Goal: Transaction & Acquisition: Purchase product/service

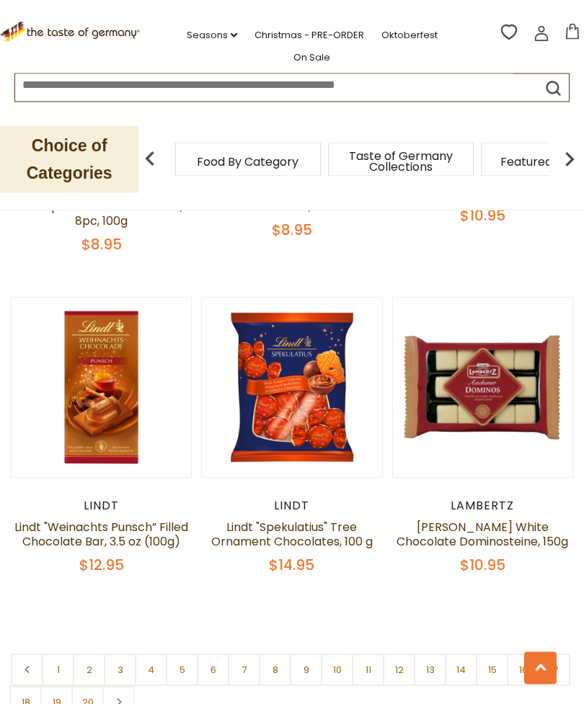
scroll to position [3961, 0]
click at [86, 653] on link "2" at bounding box center [89, 669] width 32 height 32
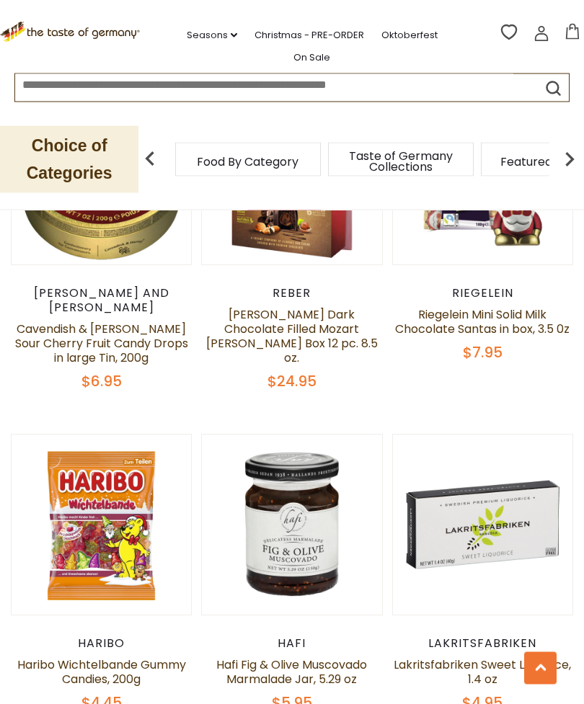
scroll to position [3479, 0]
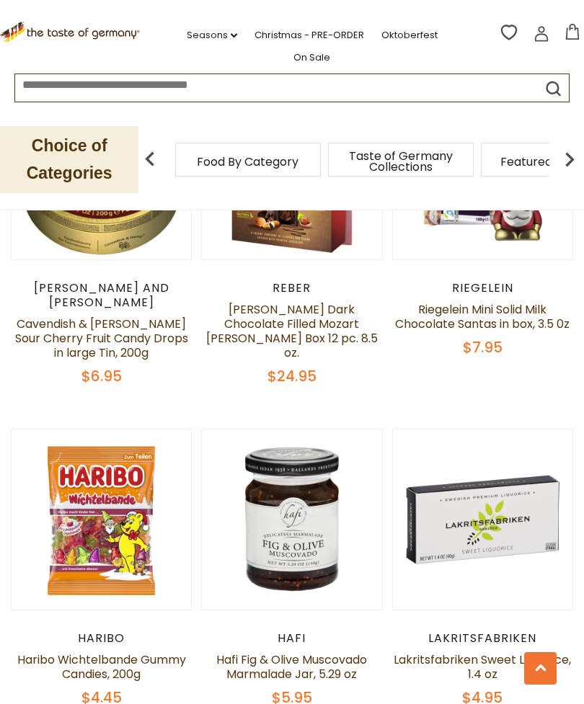
click at [101, 651] on link "Haribo Wichtelbande Gummy Candies, 200g" at bounding box center [101, 666] width 169 height 31
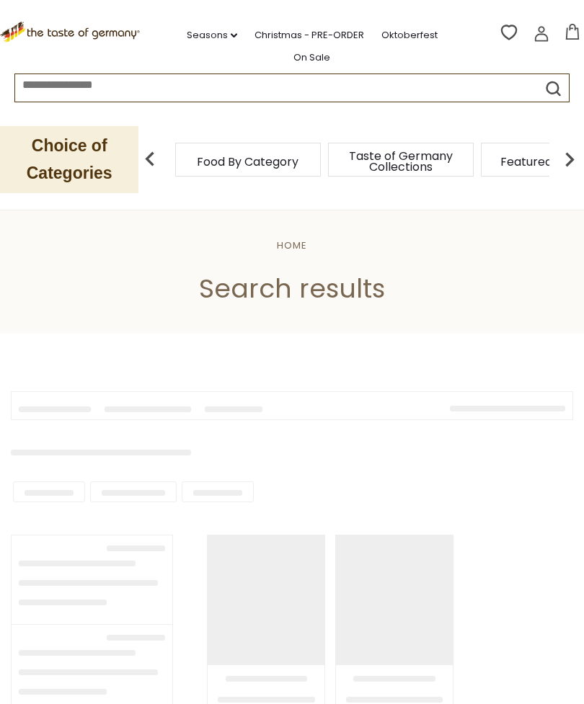
type input "******"
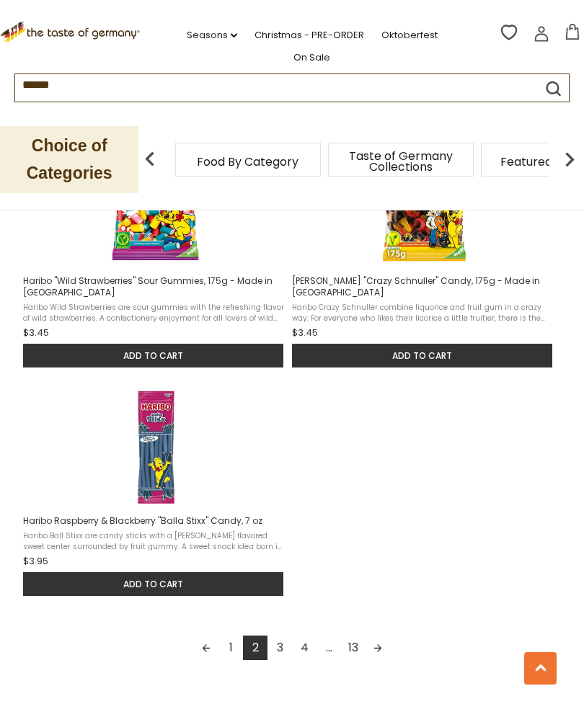
scroll to position [1774, 0]
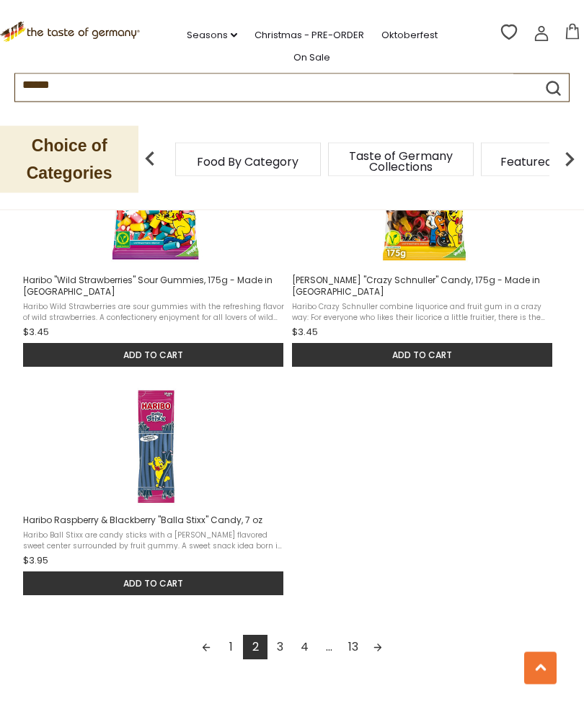
click at [282, 650] on link "3" at bounding box center [279, 647] width 24 height 24
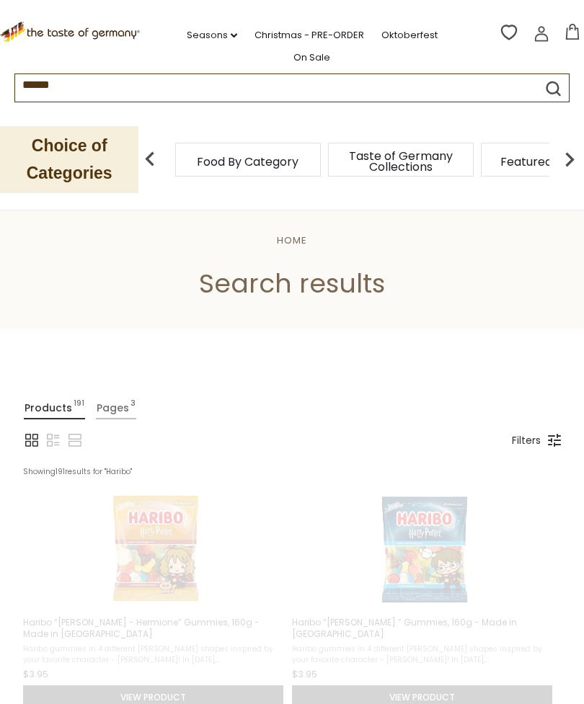
scroll to position [0, 0]
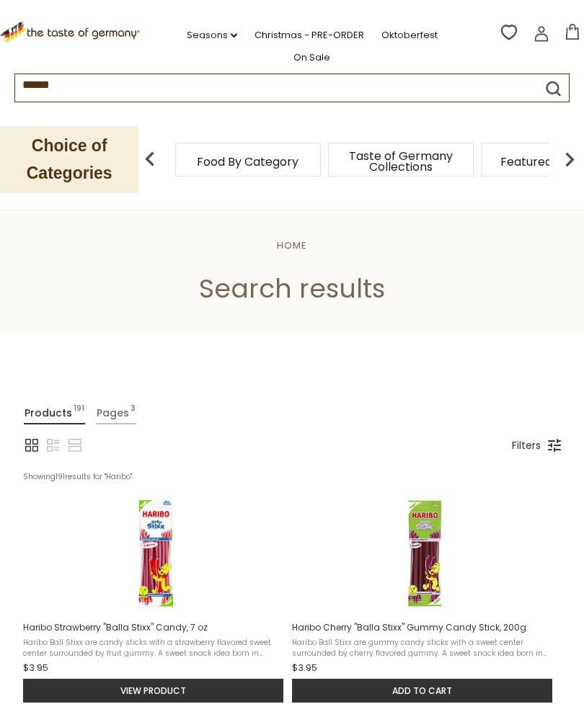
click at [347, 35] on link "Christmas - PRE-ORDER" at bounding box center [309, 35] width 110 height 16
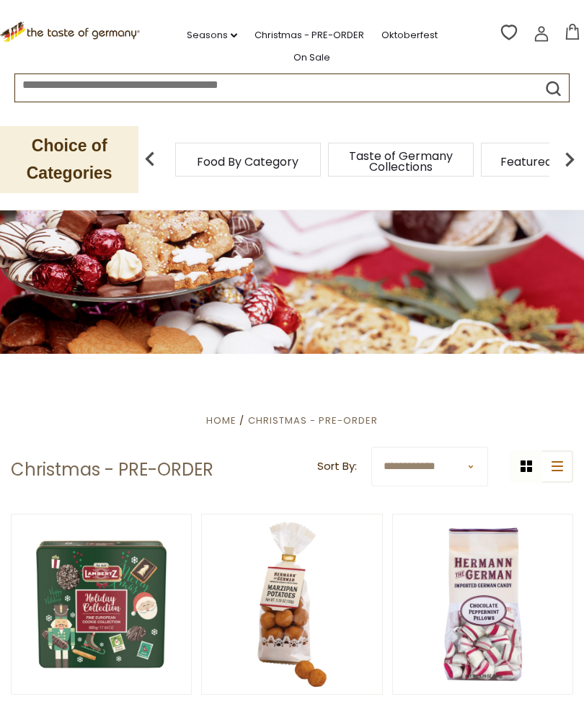
click at [558, 470] on icon at bounding box center [557, 466] width 12 height 10
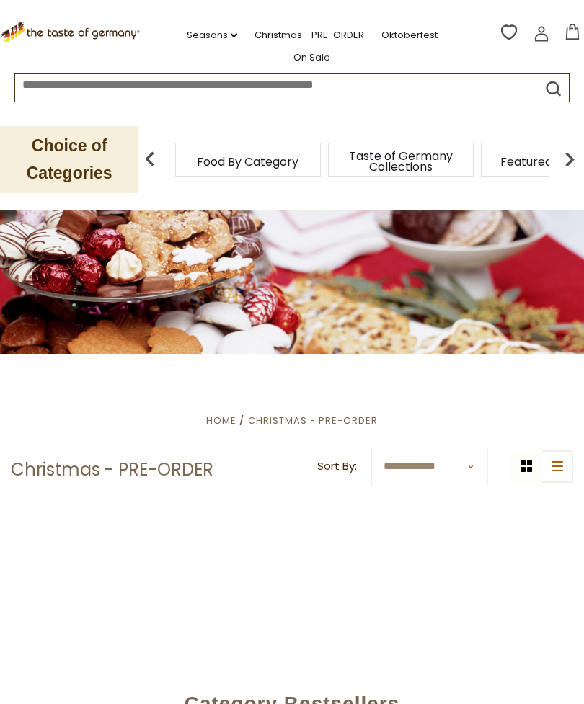
click at [486, 466] on select "**********" at bounding box center [429, 467] width 117 height 40
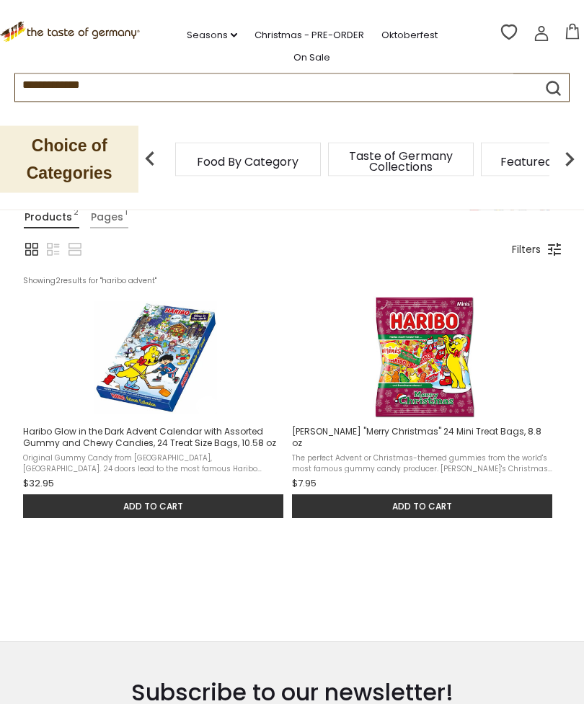
scroll to position [196, 0]
